Goal: Transaction & Acquisition: Purchase product/service

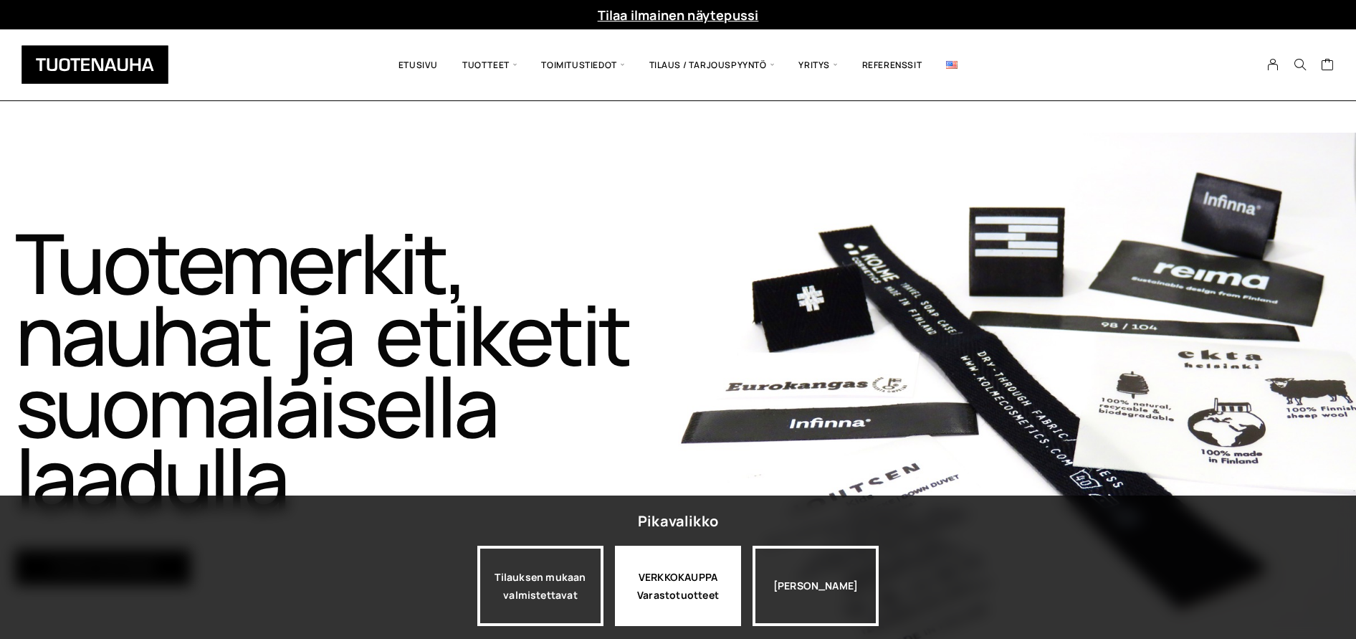
click at [665, 573] on div "VERKKOKAUPPA Varastotuotteet" at bounding box center [678, 586] width 126 height 80
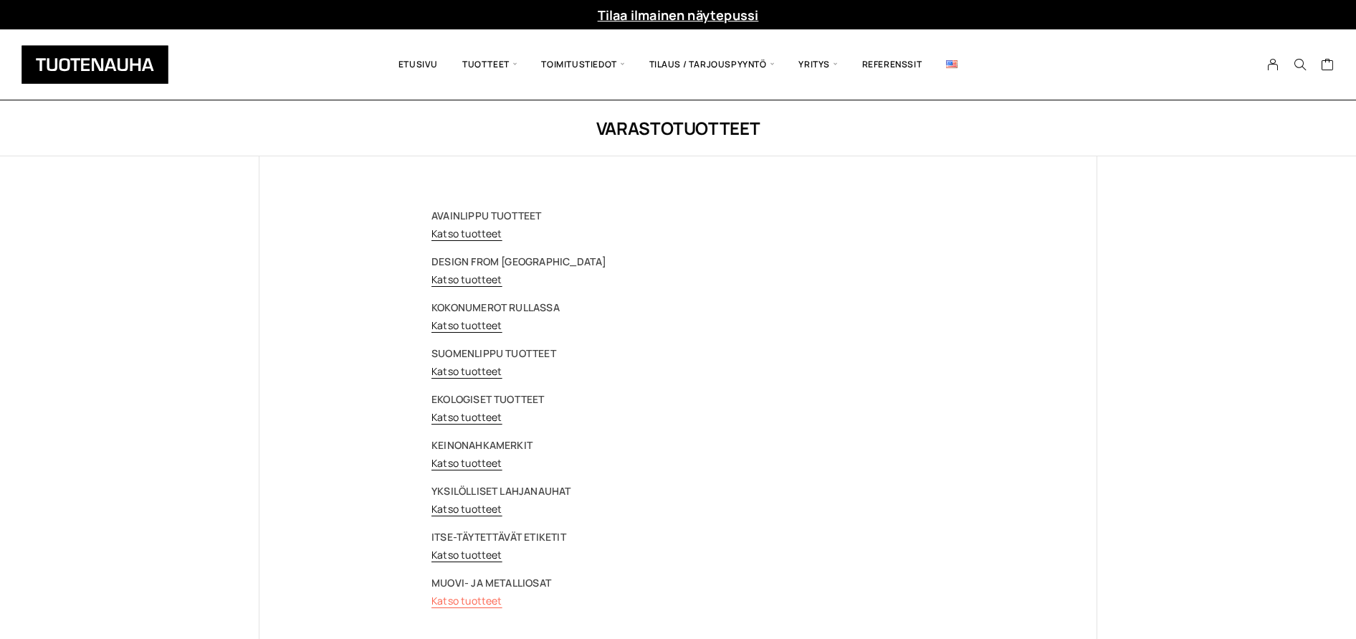
click at [471, 602] on link "Katso tuotteet" at bounding box center [467, 601] width 71 height 14
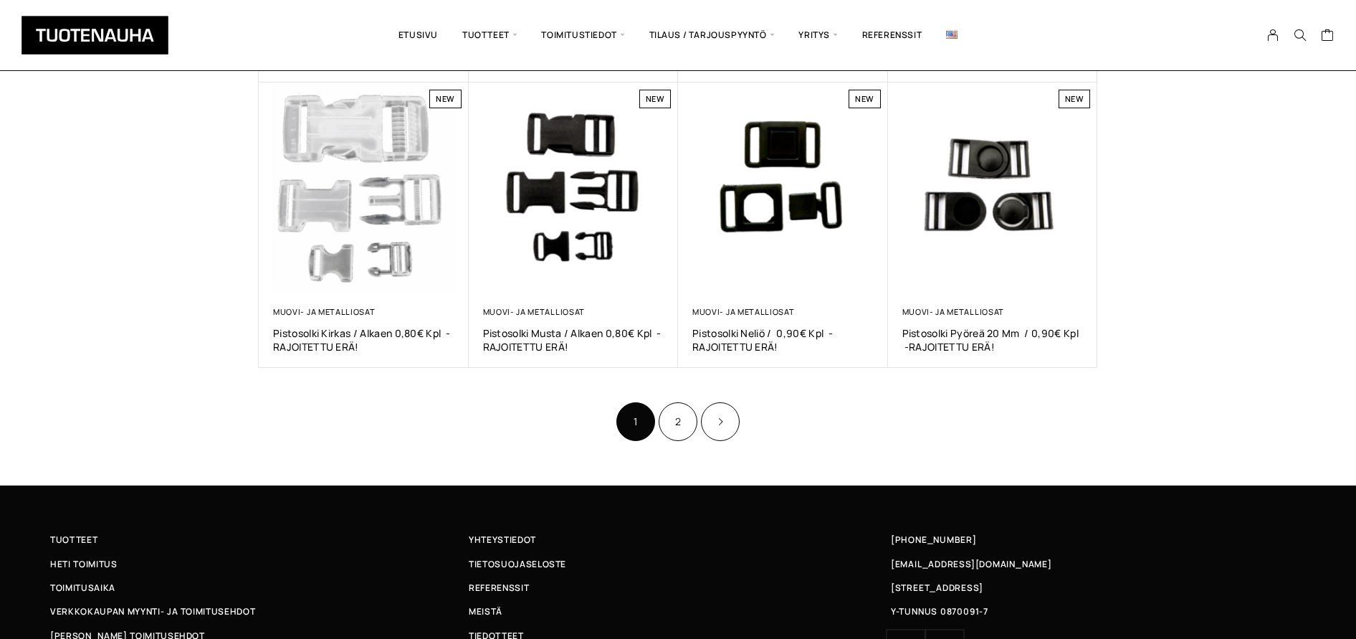
scroll to position [847, 0]
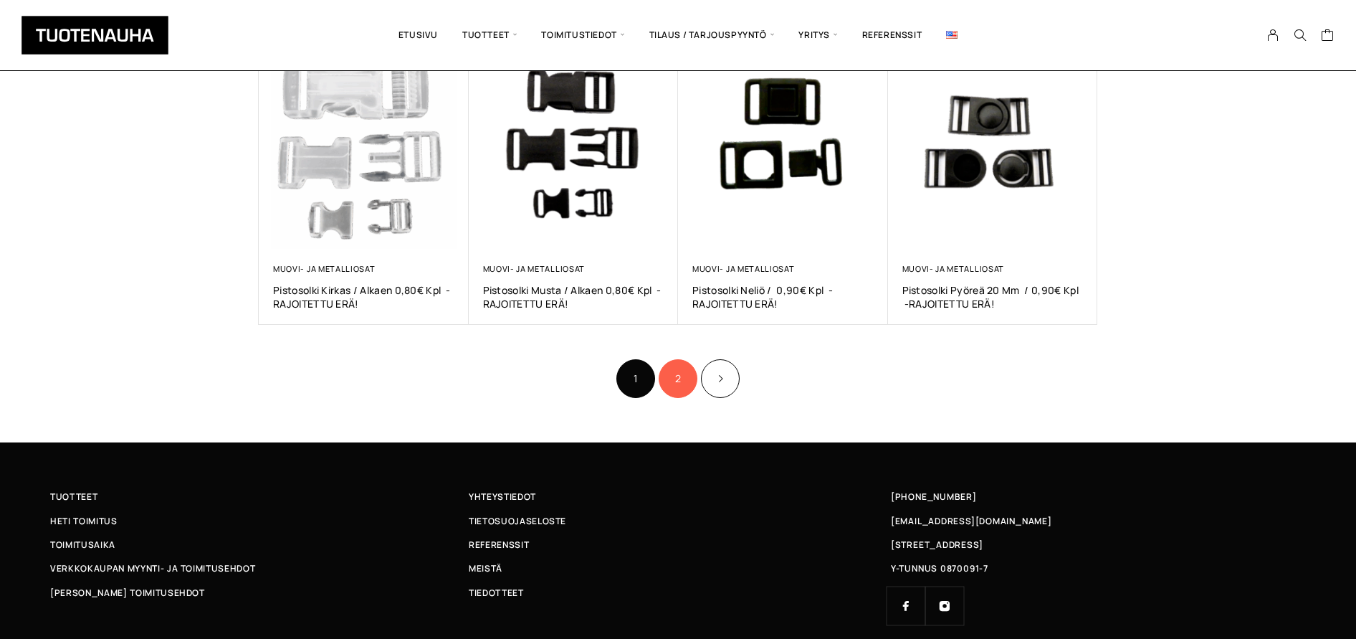
click at [680, 379] on link "2" at bounding box center [678, 378] width 39 height 39
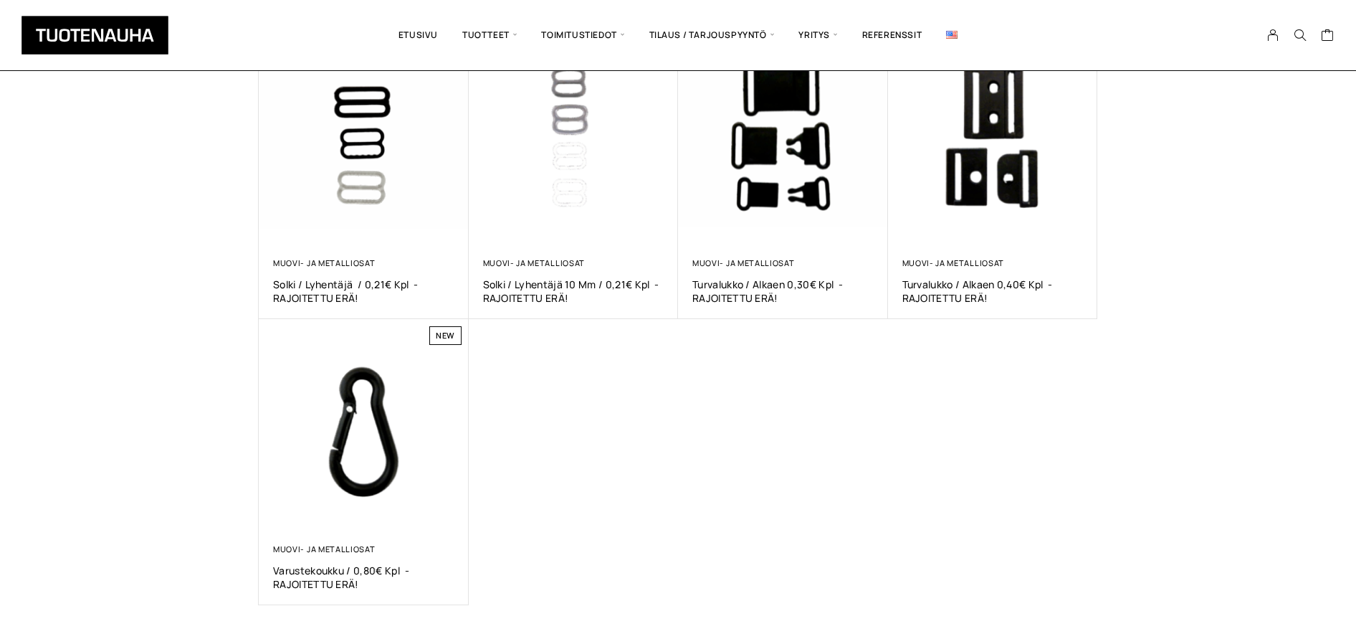
scroll to position [303, 0]
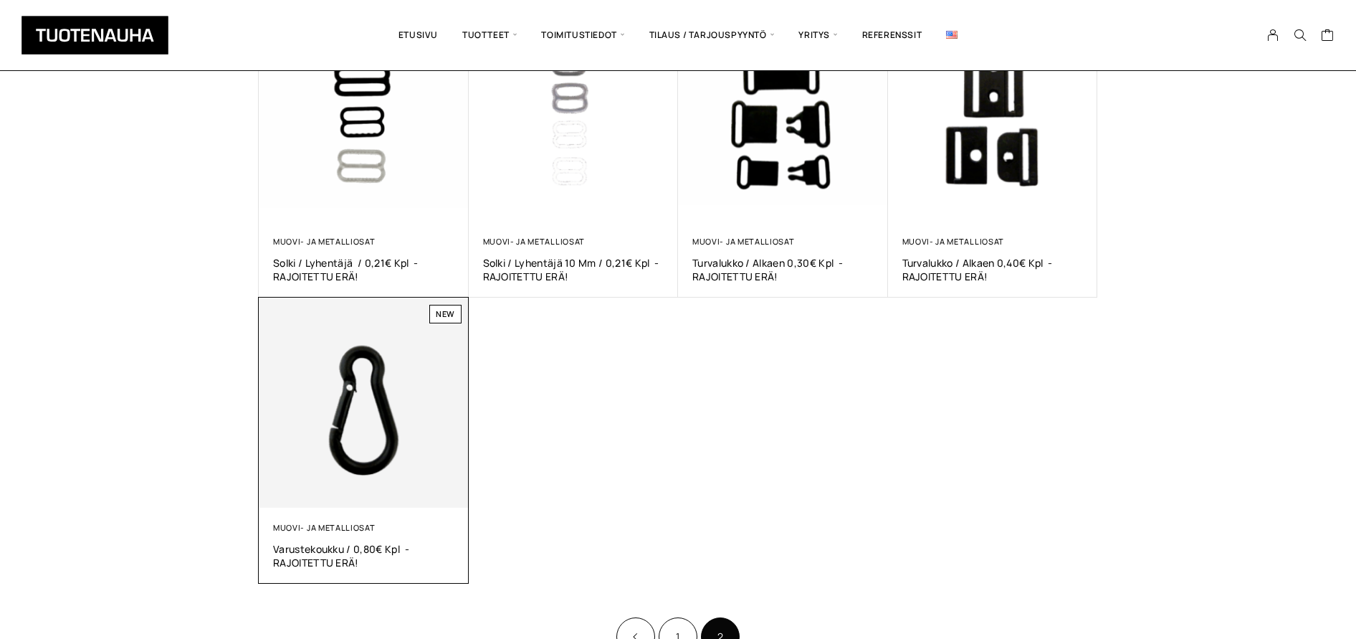
click at [356, 434] on img at bounding box center [364, 403] width 210 height 210
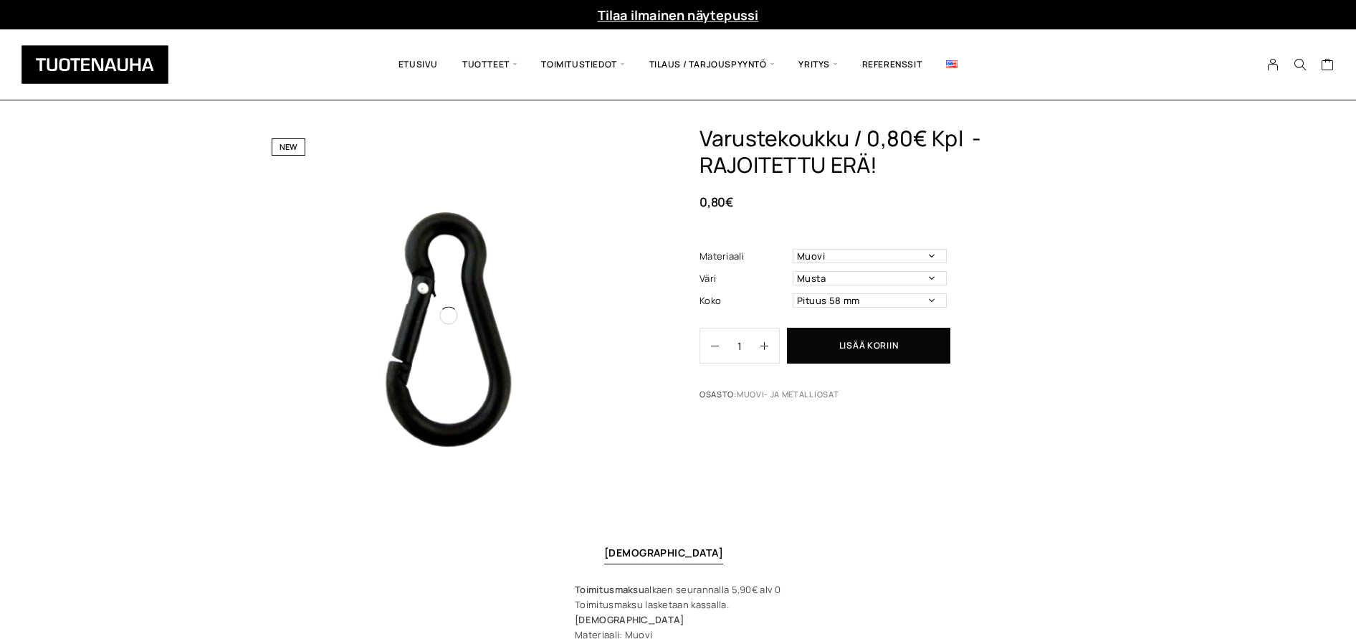
click at [356, 434] on span at bounding box center [449, 315] width 380 height 380
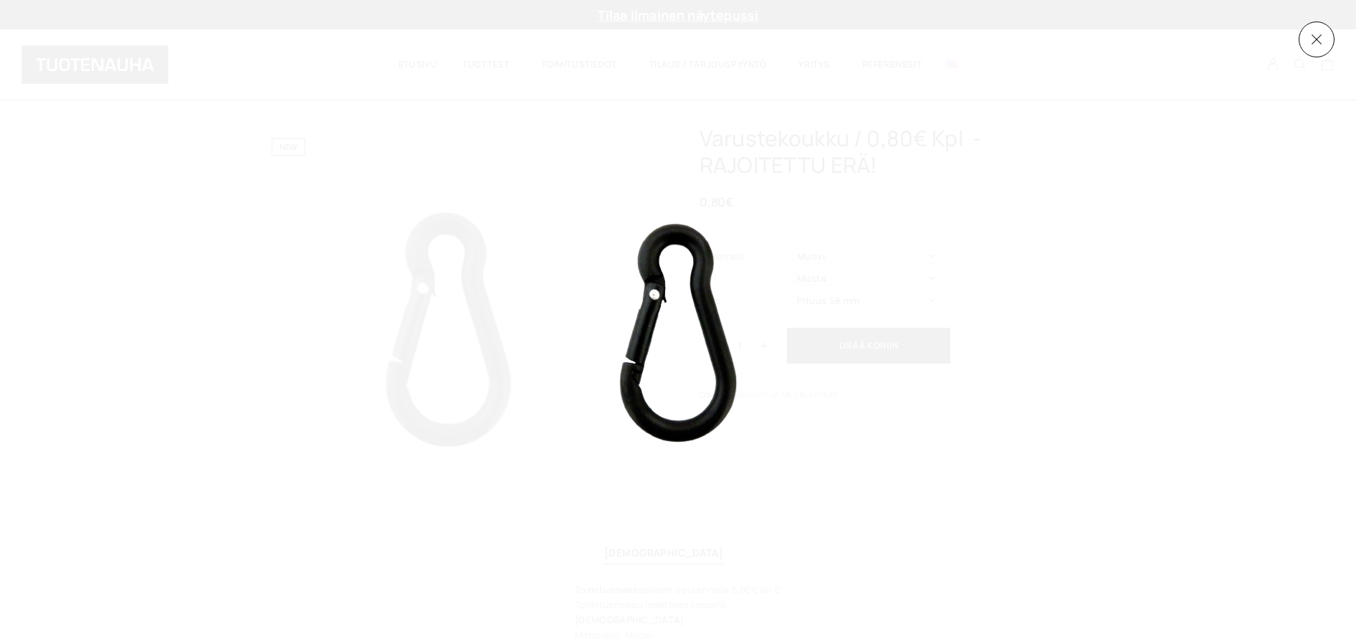
click at [293, 412] on div at bounding box center [678, 319] width 1356 height 639
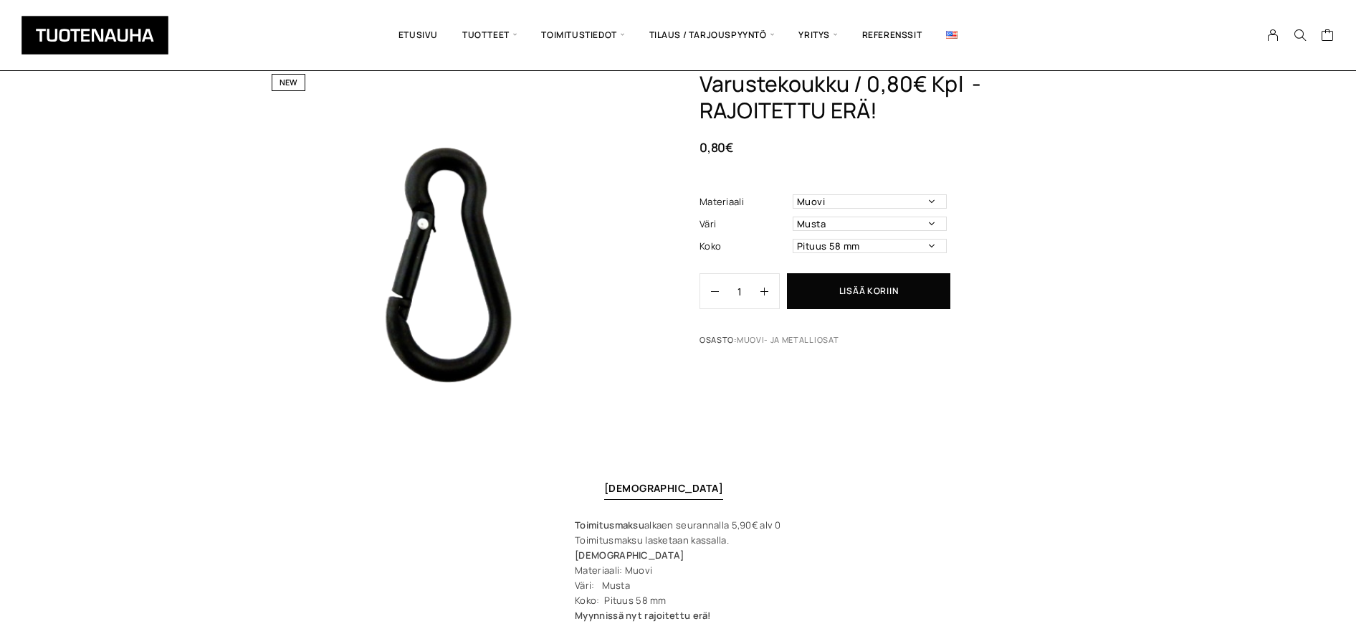
scroll to position [82, 0]
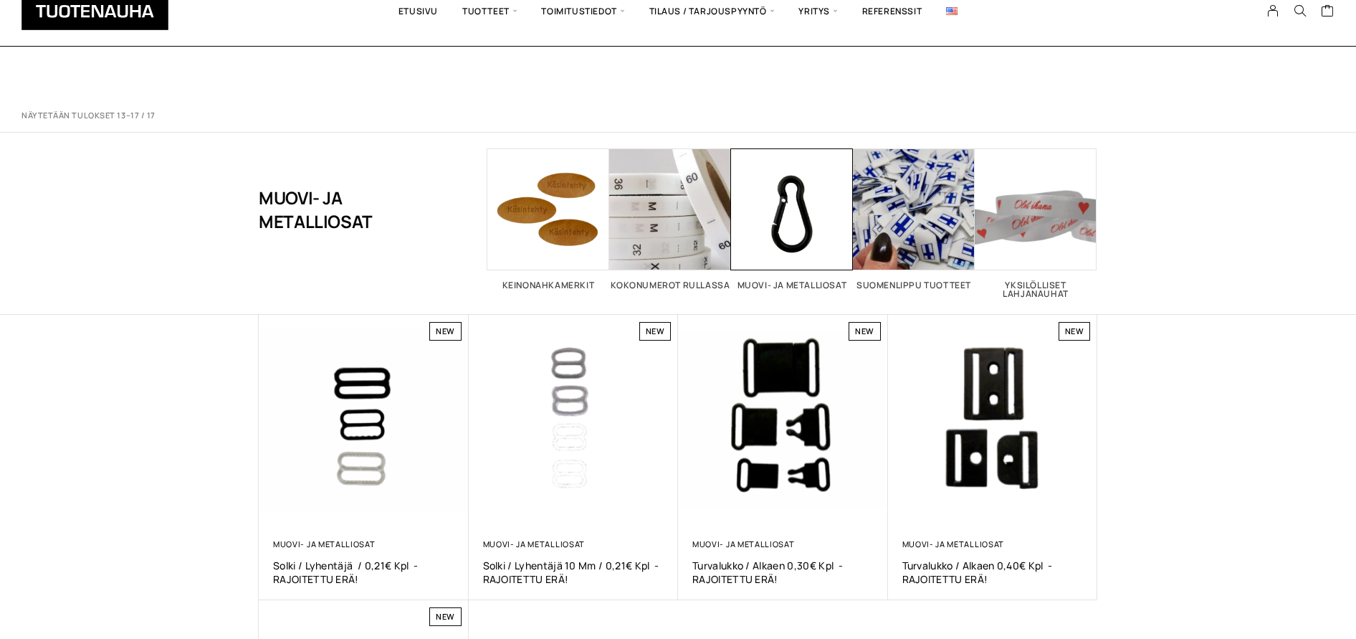
scroll to position [303, 0]
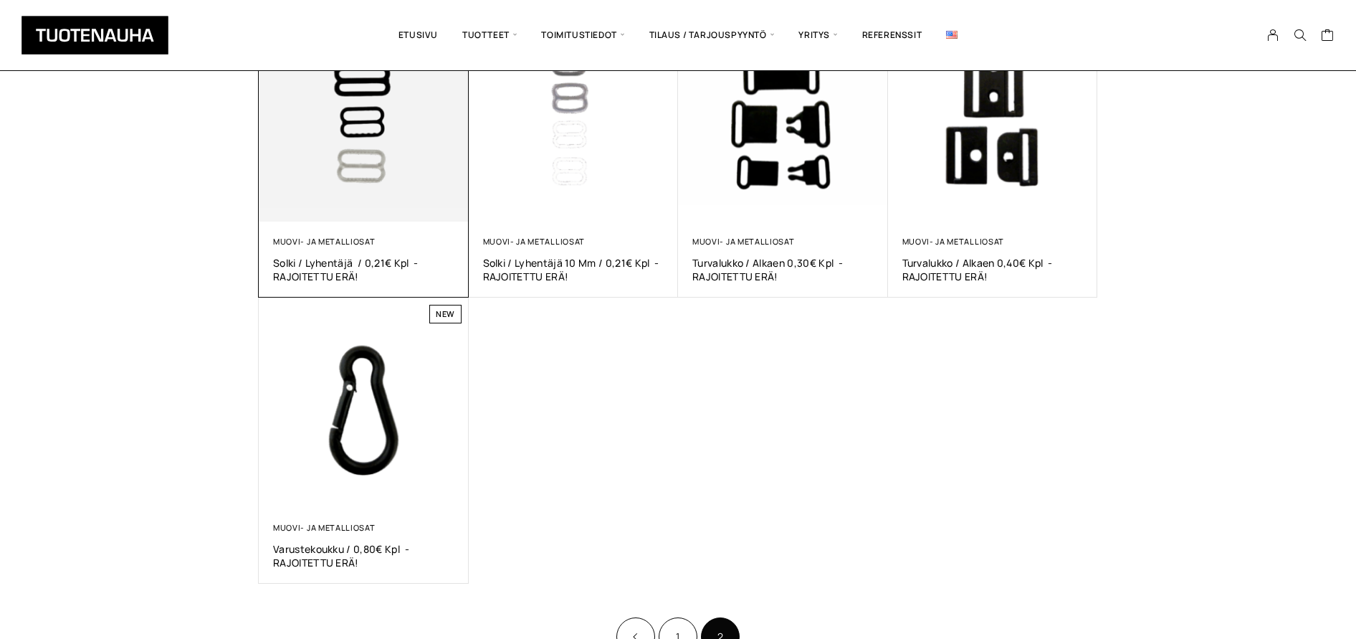
click at [371, 170] on img at bounding box center [364, 117] width 210 height 210
